Goal: Information Seeking & Learning: Learn about a topic

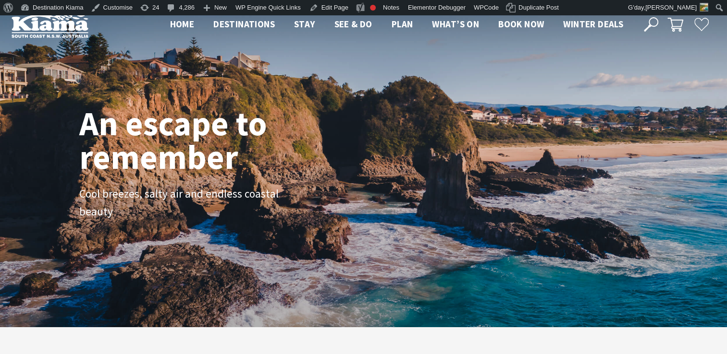
scroll to position [15, 734]
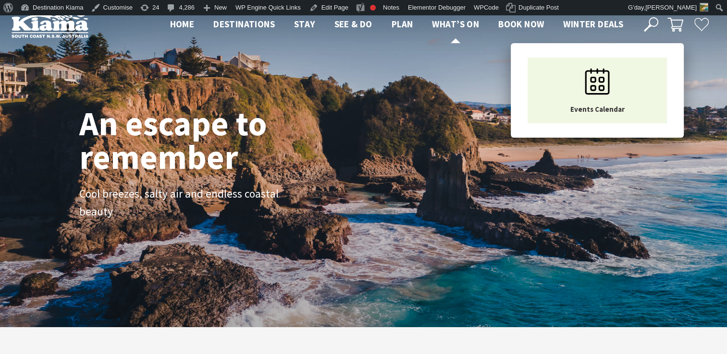
click at [449, 20] on span "What’s On" at bounding box center [455, 24] width 47 height 12
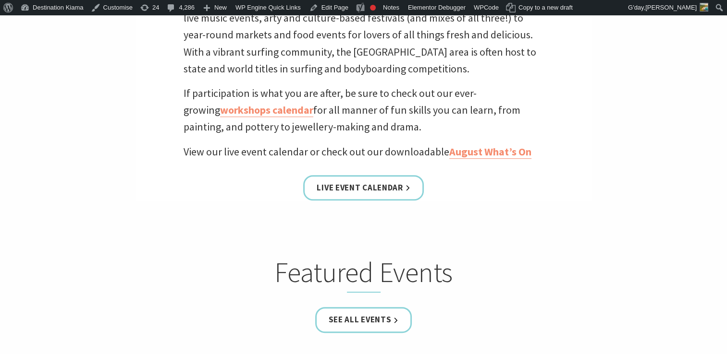
scroll to position [361, 0]
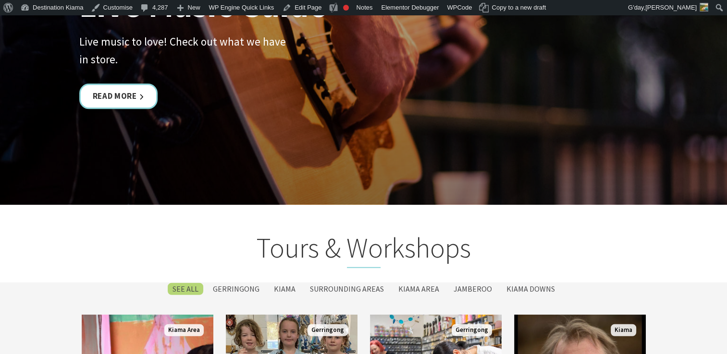
scroll to position [2319, 0]
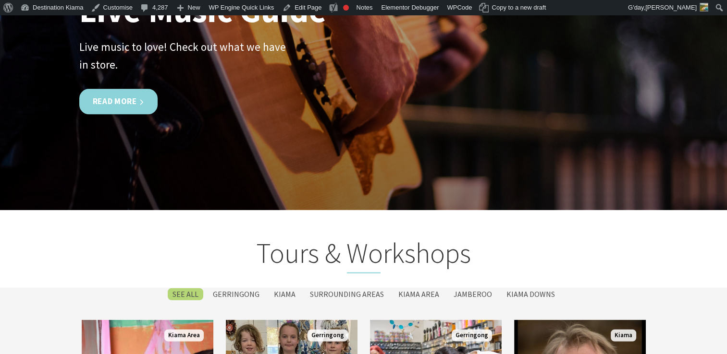
click at [121, 97] on link "Read More" at bounding box center [118, 101] width 78 height 25
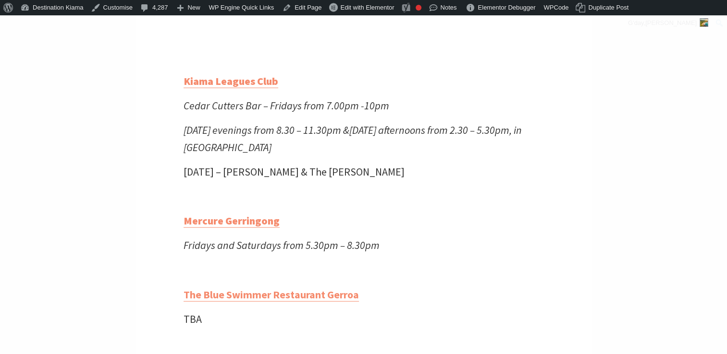
scroll to position [2223, 0]
